Goal: Task Accomplishment & Management: Complete application form

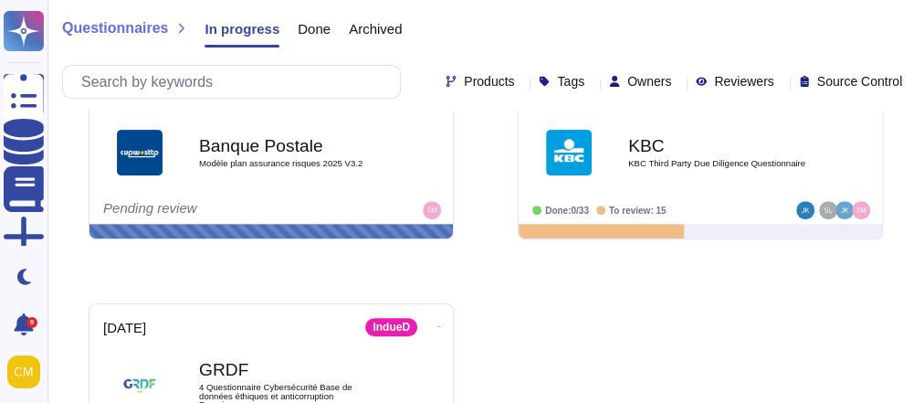
scroll to position [367, 0]
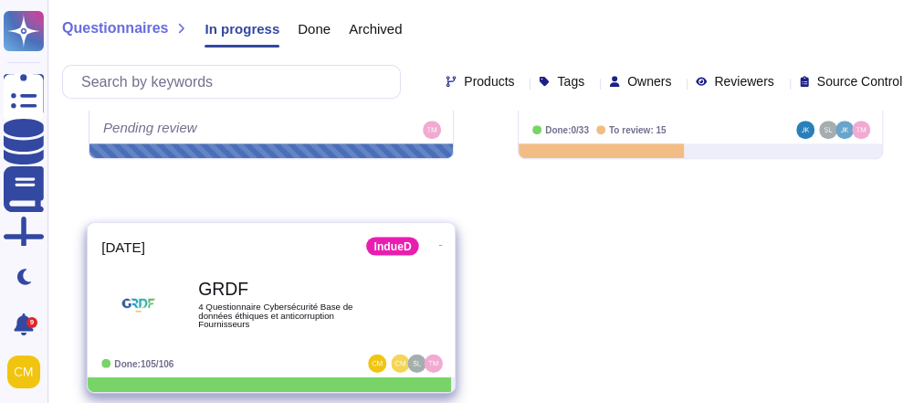
click at [285, 294] on div "GRDF 4 Questionnaire Cybersécurité Base de données éthiques et anticorruption F…" at bounding box center [290, 304] width 184 height 74
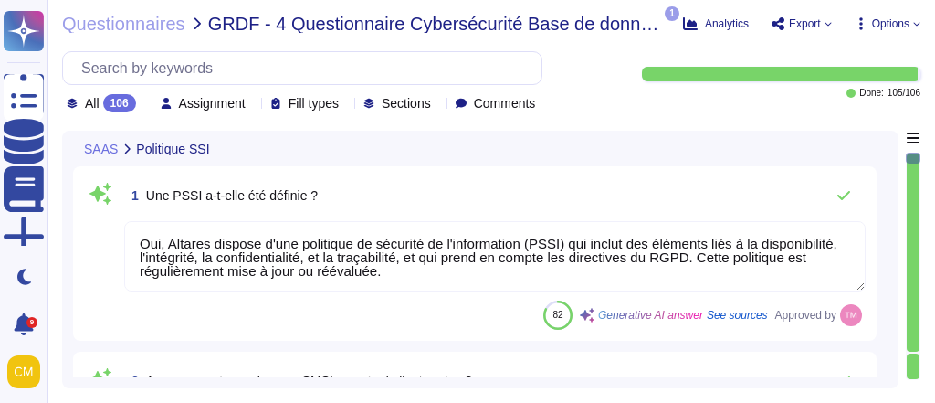
type textarea "Oui, Altares dispose d'une politique de sécurité de l'information (PSSI) qui in…"
type textarea "Altares ne dispose pas d'un SMSI certifié ISO27001, mais son système de sécurit…"
type textarea "Un comité de sécurité à lieu au sein d'Altares D&B à minima une fois par mois, …"
type textarea "Intégrée au contrat de travail, Altares dispose d'une charte informatique utili…"
click at [157, 106] on div "All 106 Assignment Fill types Sections Comments" at bounding box center [305, 103] width 476 height 18
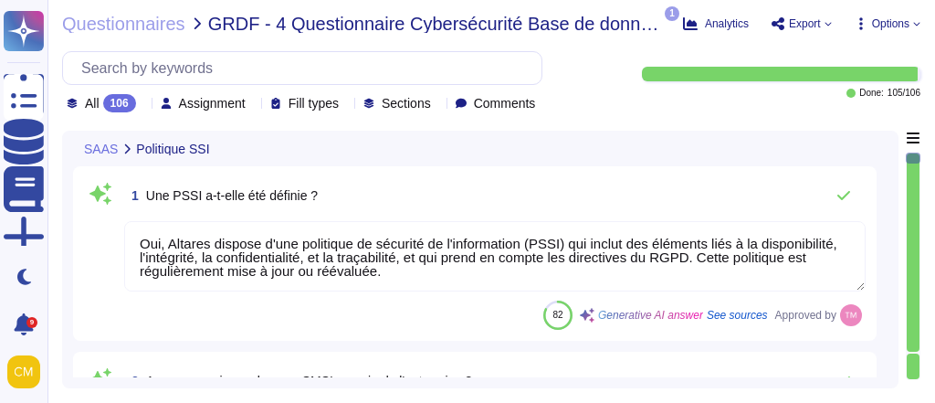
click at [143, 105] on icon at bounding box center [143, 105] width 0 height 0
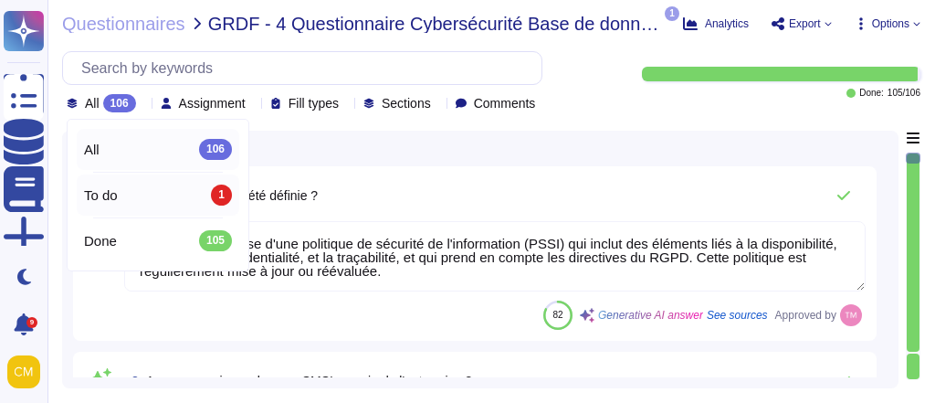
click at [129, 197] on div "To do 1" at bounding box center [158, 194] width 148 height 20
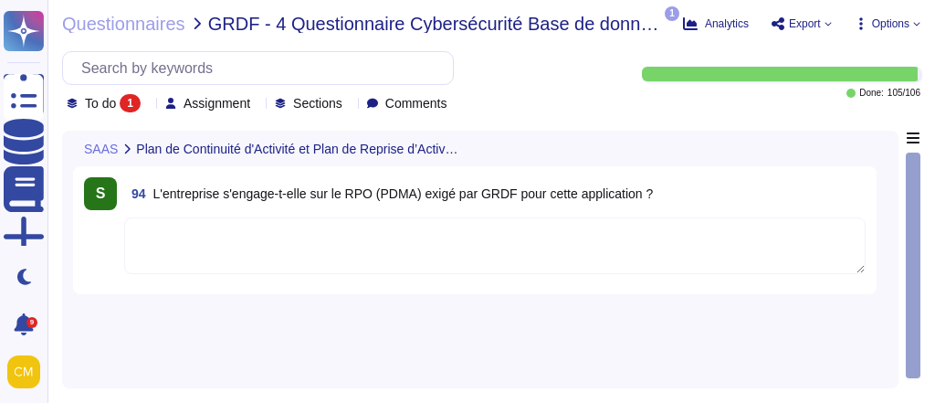
click at [207, 319] on div "S 94 L'entreprise s'engage-t-elle sur le RPO (PDMA) exigé par GRDF pour cette a…" at bounding box center [480, 254] width 814 height 246
click at [288, 257] on textarea at bounding box center [494, 245] width 741 height 57
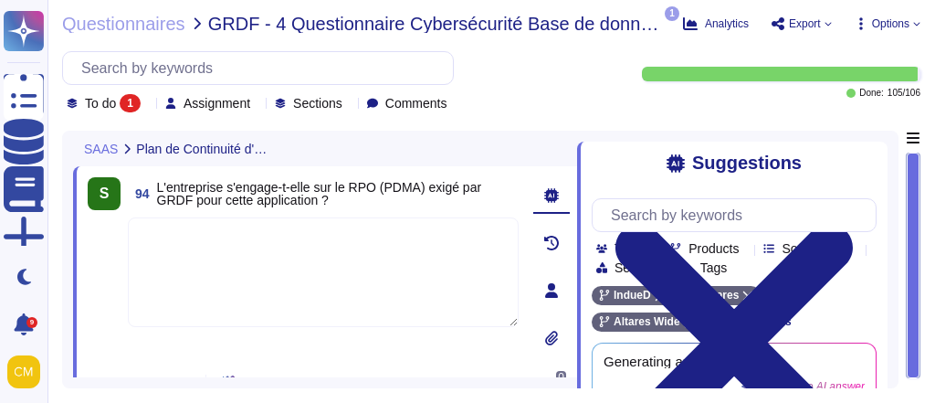
click at [399, 182] on span "L'entreprise s'engage-t-elle sur le RPO (PDMA) exigé par GRDF pour cette applic…" at bounding box center [319, 193] width 325 height 27
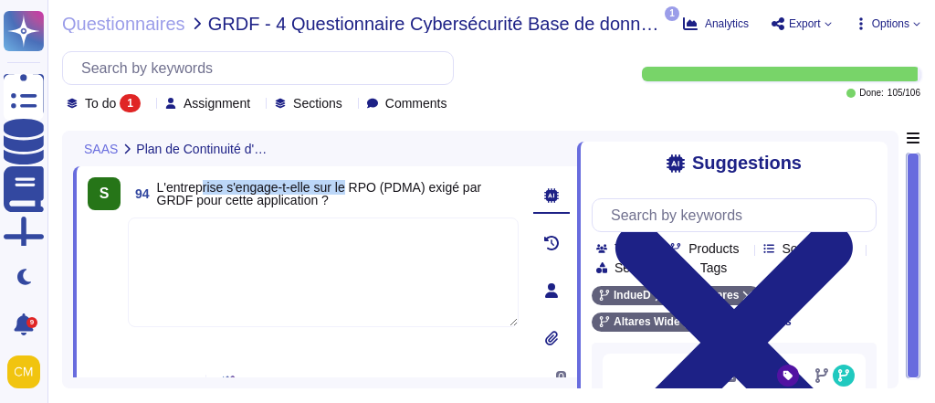
drag, startPoint x: 343, startPoint y: 194, endPoint x: 194, endPoint y: 187, distance: 148.9
click at [194, 187] on span "L'entreprise s'engage-t-elle sur le RPO (PDMA) exigé par GRDF pour cette applic…" at bounding box center [319, 193] width 325 height 27
click at [368, 195] on span "L'entreprise s'engage-t-elle sur le RPO (PDMA) exigé par GRDF pour cette applic…" at bounding box center [338, 194] width 362 height 26
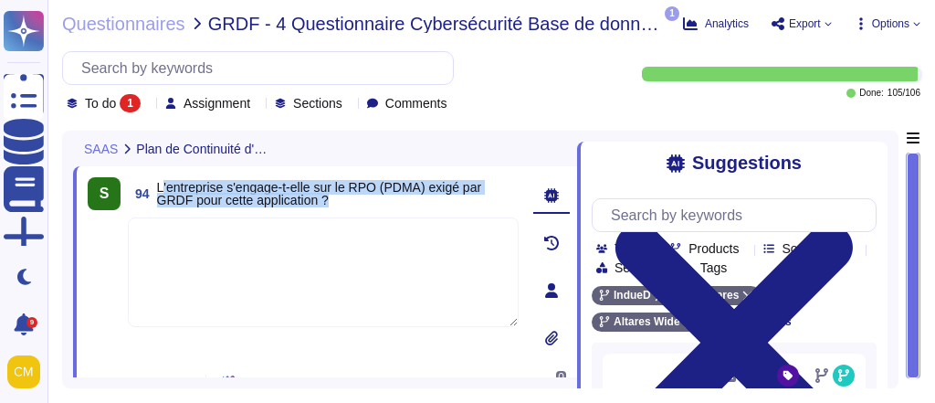
drag, startPoint x: 368, startPoint y: 195, endPoint x: 169, endPoint y: 184, distance: 199.3
click at [169, 184] on span "L'entreprise s'engage-t-elle sur le RPO (PDMA) exigé par GRDF pour cette applic…" at bounding box center [338, 194] width 362 height 26
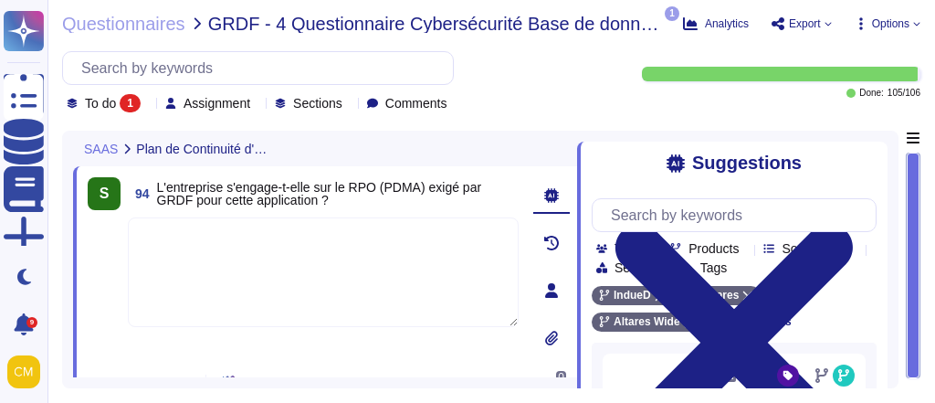
click at [419, 146] on div "SAAS Plan de Continuité d'Activité et Plan de Reprise d’Activité" at bounding box center [325, 149] width 504 height 36
drag, startPoint x: 348, startPoint y: 197, endPoint x: 156, endPoint y: 182, distance: 192.3
click at [156, 182] on span "94 L'entreprise s'engage-t-elle sur le RPO (PDMA) exigé par GRDF pour cette app…" at bounding box center [323, 193] width 391 height 33
click at [485, 163] on div "SAAS Plan de Continuité d'Activité et Plan de Reprise d’Activité" at bounding box center [325, 149] width 504 height 36
click at [550, 290] on icon at bounding box center [551, 290] width 13 height 15
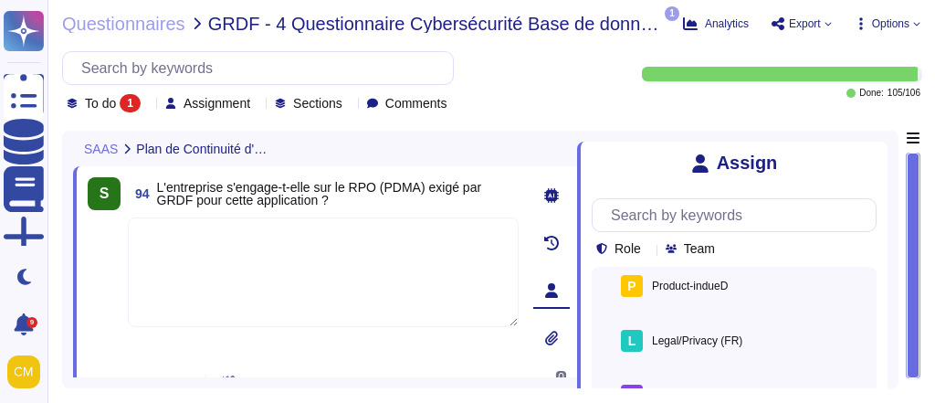
scroll to position [105, 0]
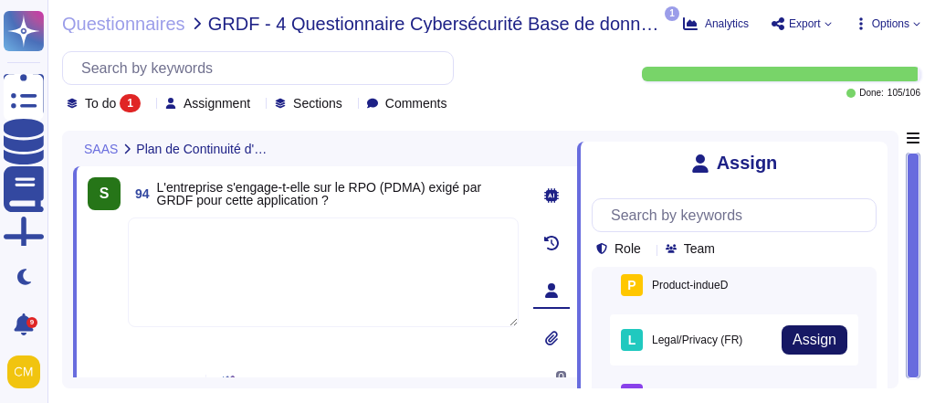
click at [797, 335] on span "Assign" at bounding box center [814, 339] width 44 height 15
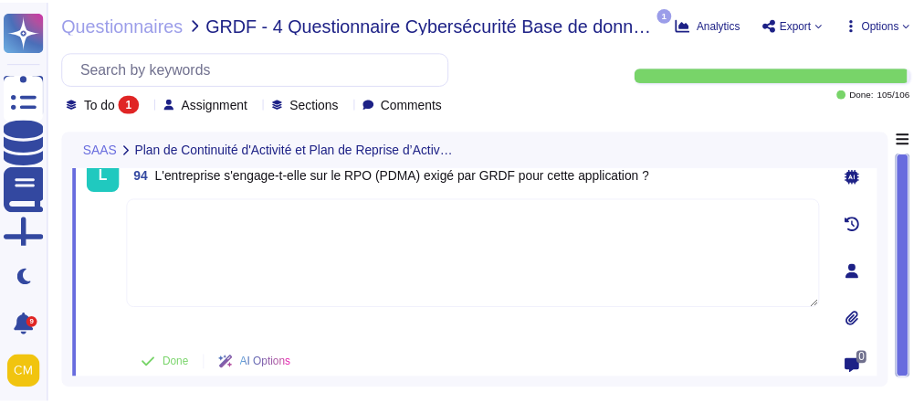
scroll to position [0, 0]
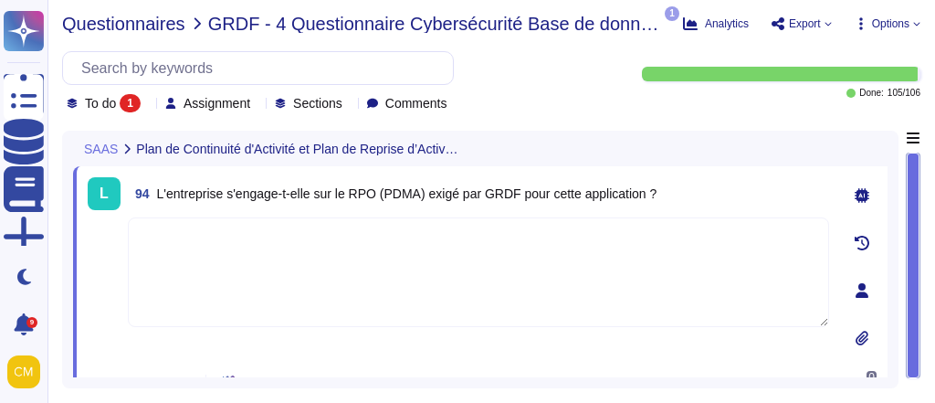
click at [90, 16] on span "Questionnaires" at bounding box center [123, 24] width 123 height 18
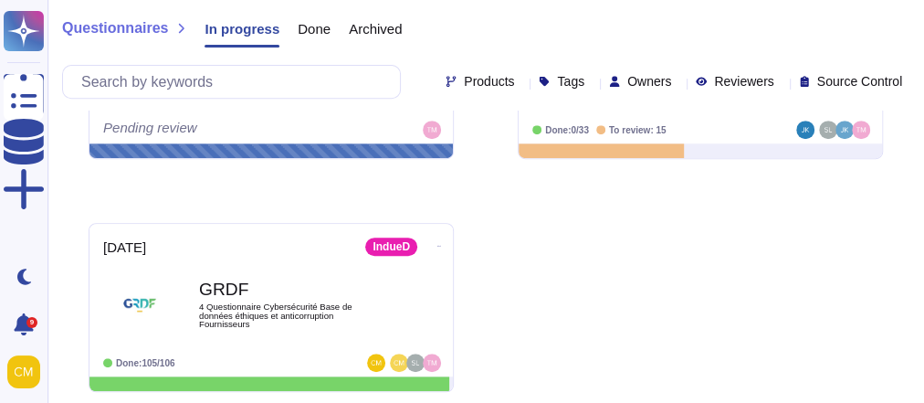
scroll to position [363, 0]
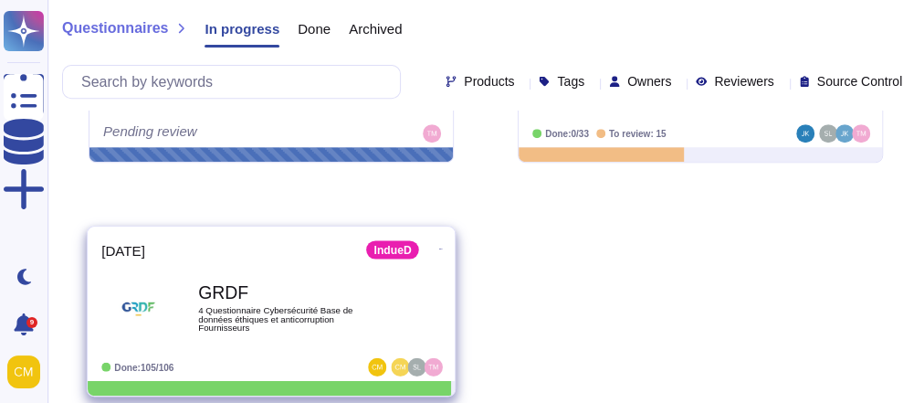
click at [356, 300] on div "GRDF 4 Questionnaire Cybersécurité Base de données éthiques et anticorruption F…" at bounding box center [290, 308] width 184 height 74
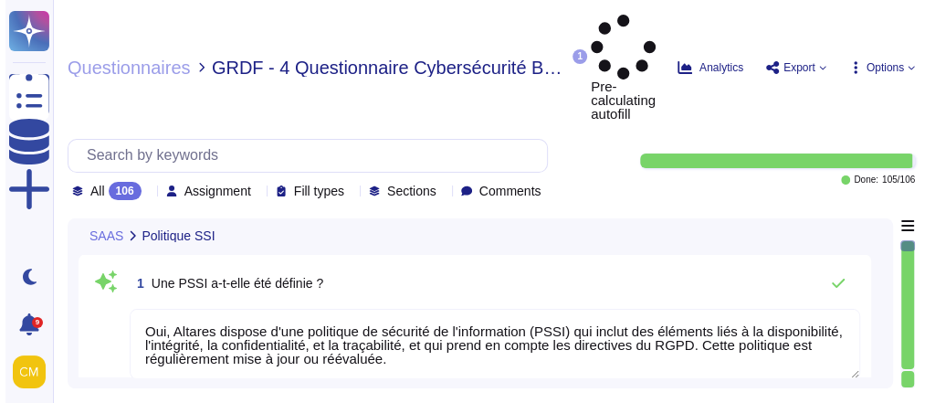
type textarea "Oui, Altares dispose d'une politique de sécurité de l'information (PSSI) qui in…"
type textarea "Altares ne dispose pas d'un SMSI certifié ISO27001, mais son système de sécurit…"
type textarea "Un comité de sécurité à lieu au sein d'Altares D&B à minima une fois par mois, …"
type textarea "Intégrée au contrat de travail, Altares dispose d'une charte informatique utili…"
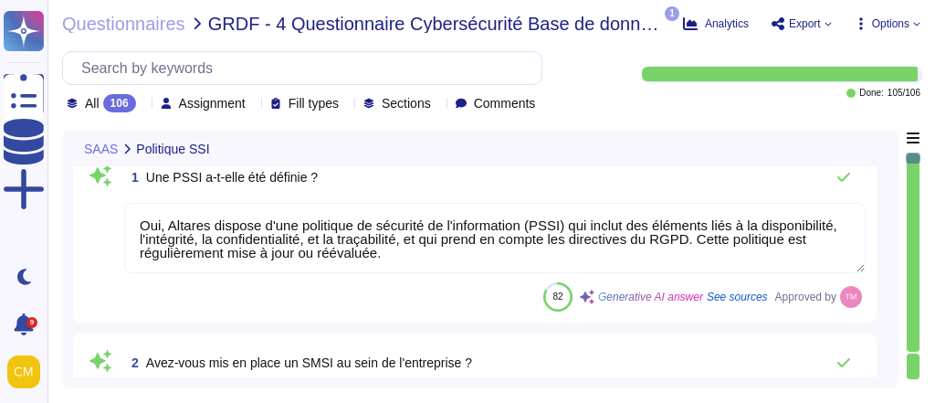
scroll to position [16, 0]
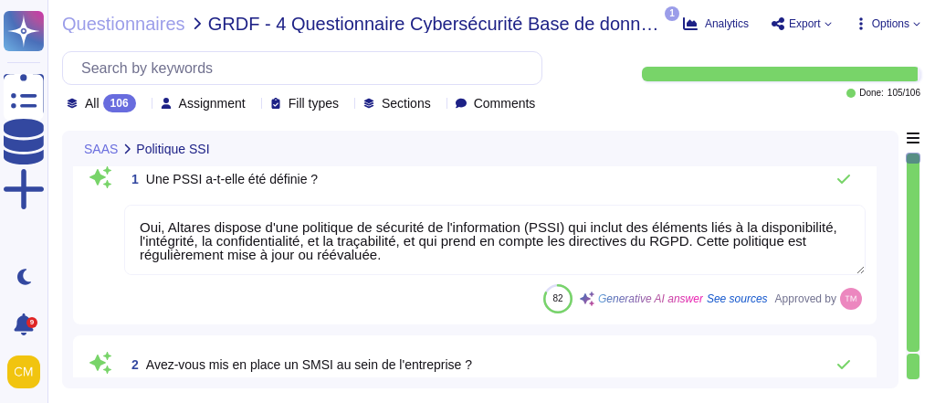
click at [158, 113] on div "Questionnaires GRDF - 4 Questionnaire Cybersécurité Base de données éthiques et…" at bounding box center [490, 201] width 887 height 403
click at [143, 105] on icon at bounding box center [143, 105] width 0 height 0
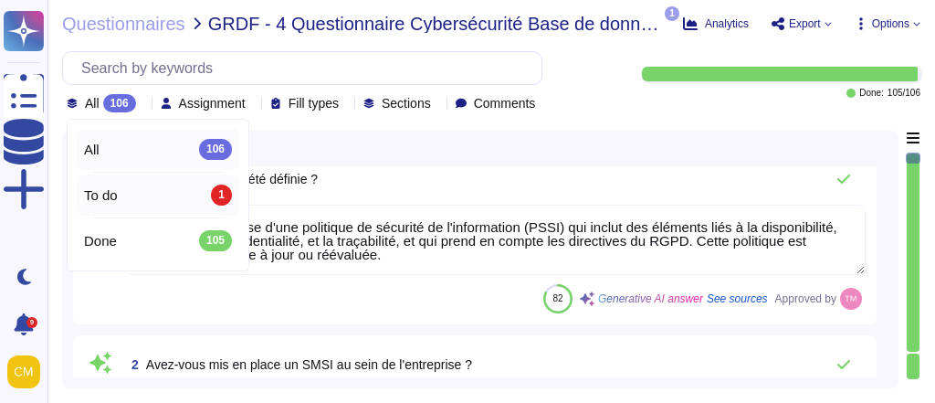
click at [139, 199] on div "To do 1" at bounding box center [158, 194] width 148 height 20
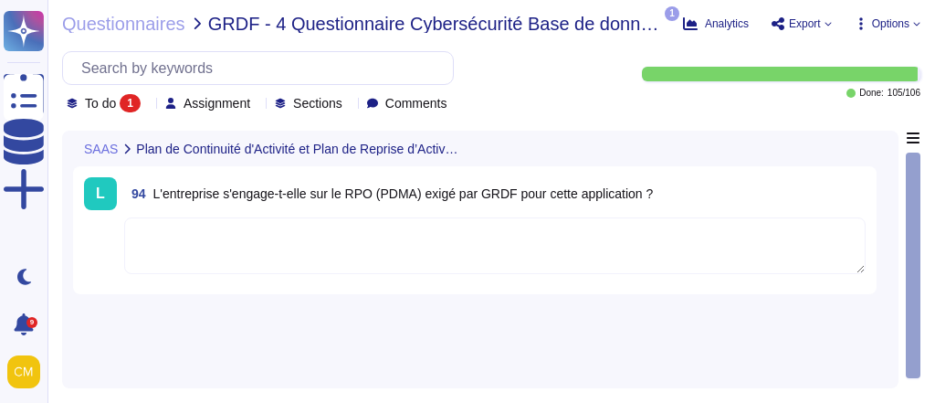
drag, startPoint x: 151, startPoint y: 195, endPoint x: 661, endPoint y: 187, distance: 510.4
click at [661, 187] on div "94 L'entreprise s'engage-t-elle sur le RPO (PDMA) exigé par GRDF pour cette app…" at bounding box center [494, 193] width 741 height 33
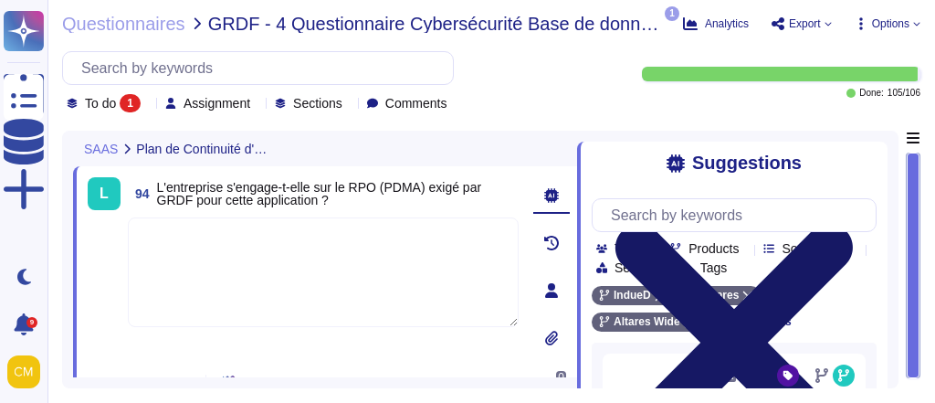
click at [855, 155] on icon at bounding box center [734, 342] width 285 height 380
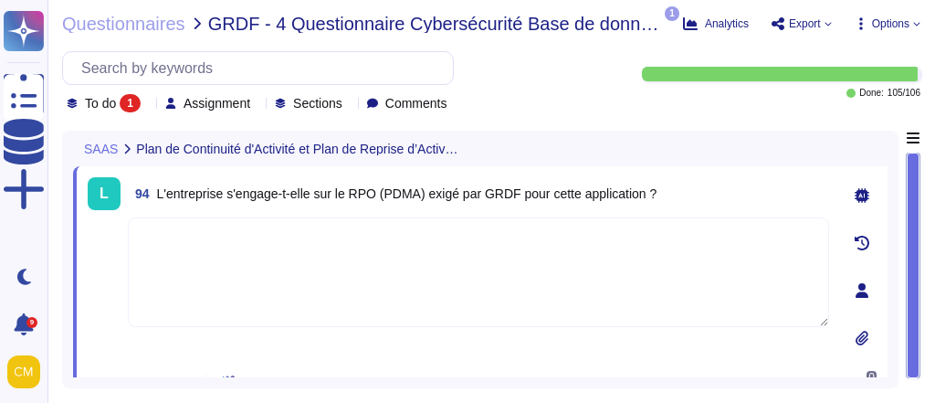
drag, startPoint x: 667, startPoint y: 200, endPoint x: 155, endPoint y: 191, distance: 512.2
click at [155, 191] on div "94 L'entreprise s'engage-t-elle sur le RPO (PDMA) exigé par GRDF pour cette app…" at bounding box center [478, 193] width 701 height 33
copy span "L'entreprise s'engage-t-elle sur le RPO (PDMA) exigé par GRDF pour cette applic…"
